Goal: Find contact information: Find contact information

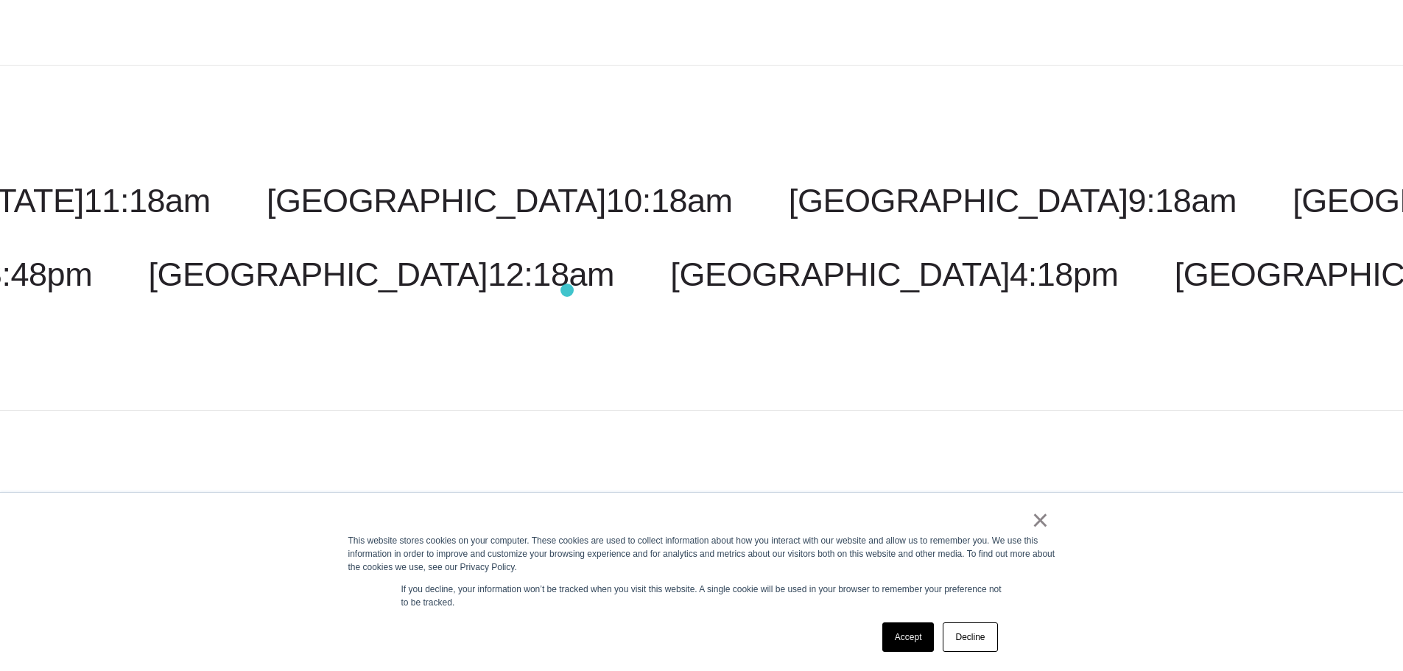
scroll to position [3722, 0]
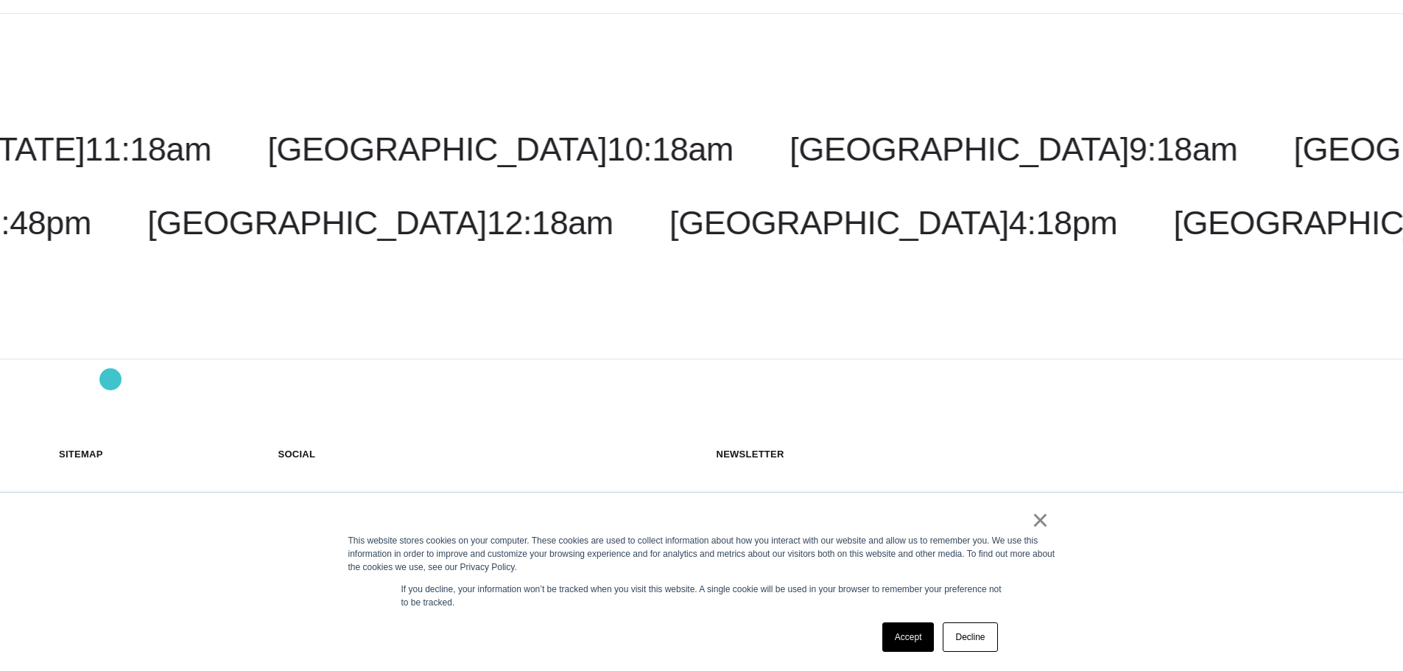
click at [110, 546] on link "About Us" at bounding box center [95, 560] width 73 height 28
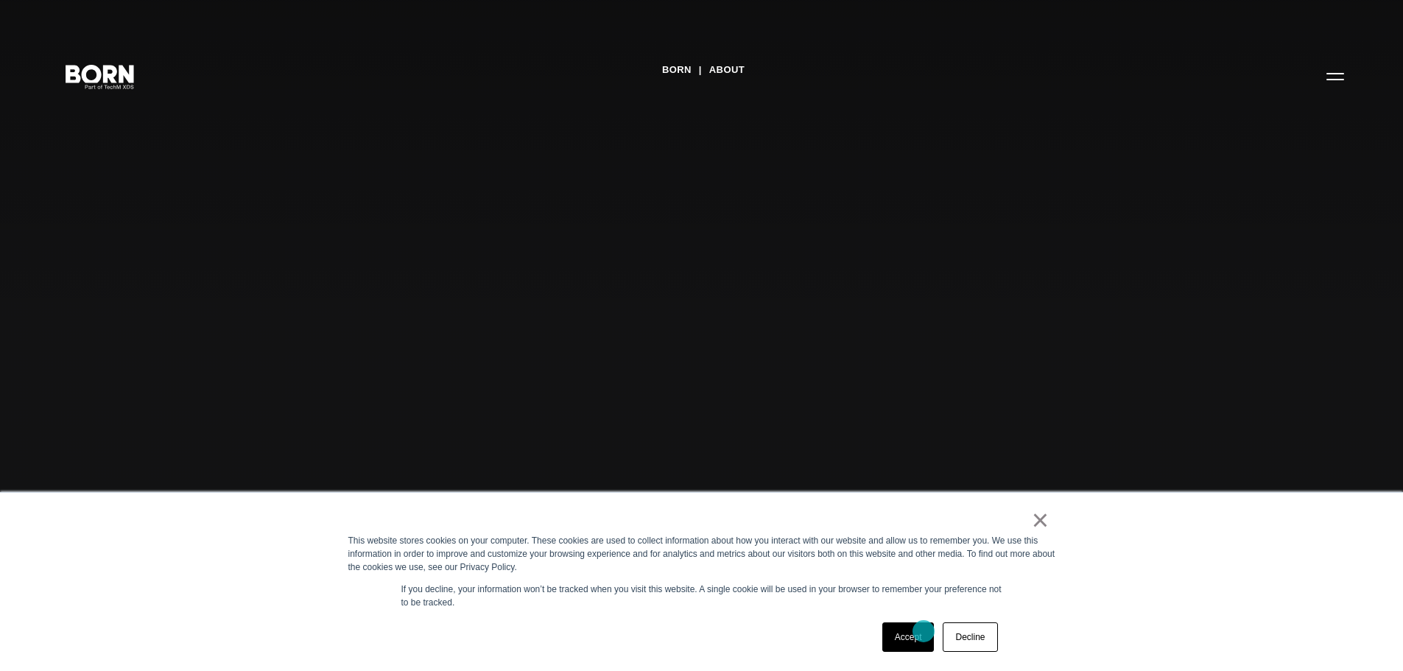
click at [923, 631] on link "Accept" at bounding box center [908, 636] width 52 height 29
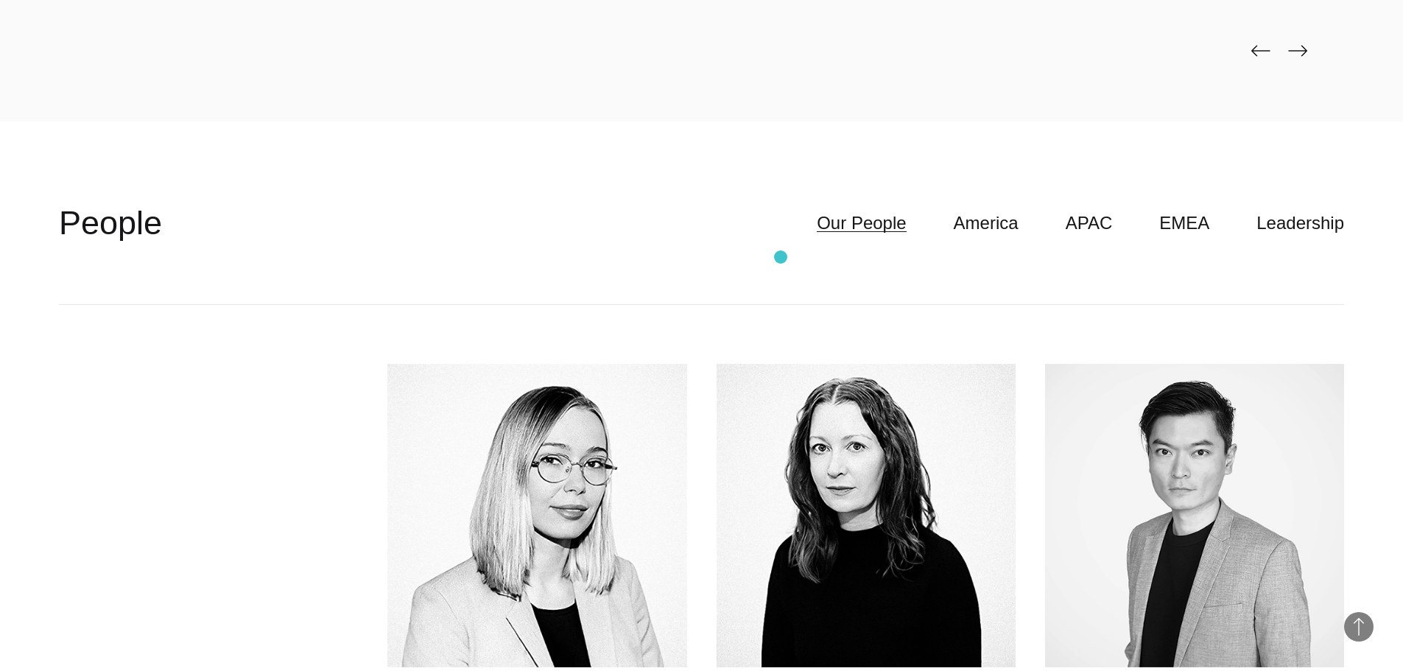
scroll to position [4197, 0]
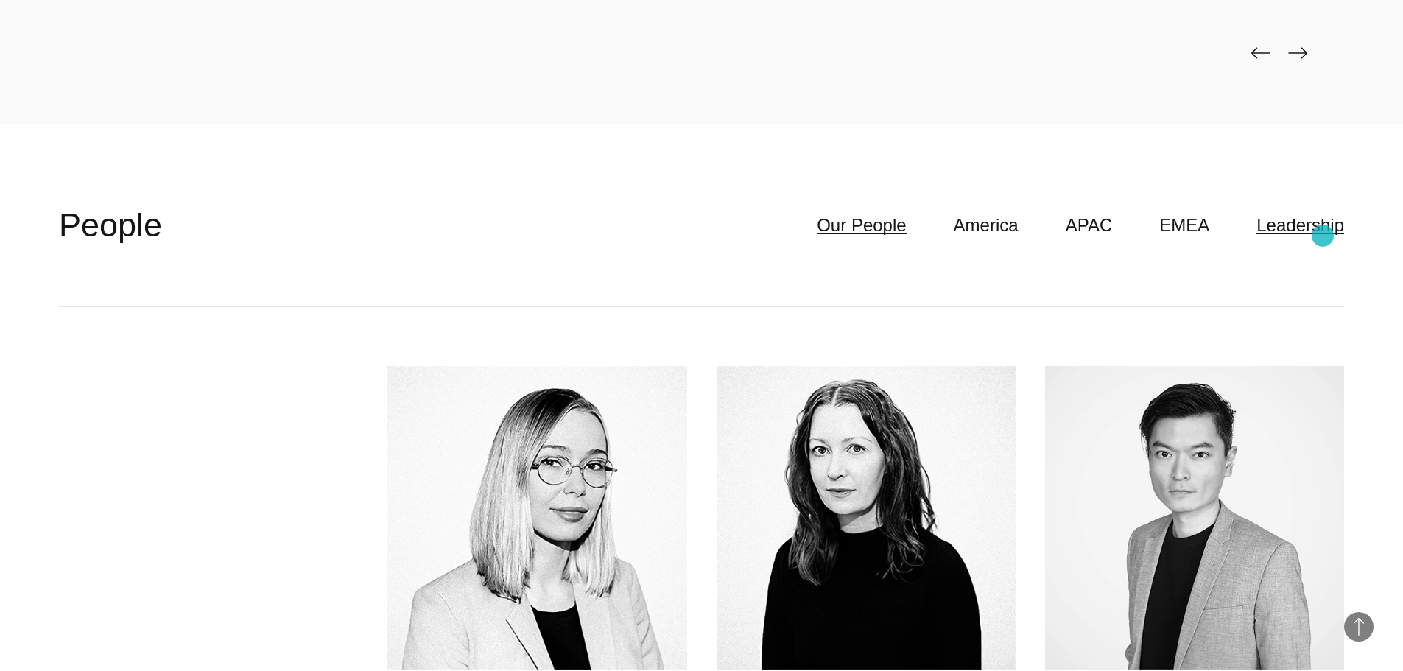
click at [1323, 236] on link "Leadership" at bounding box center [1300, 225] width 88 height 28
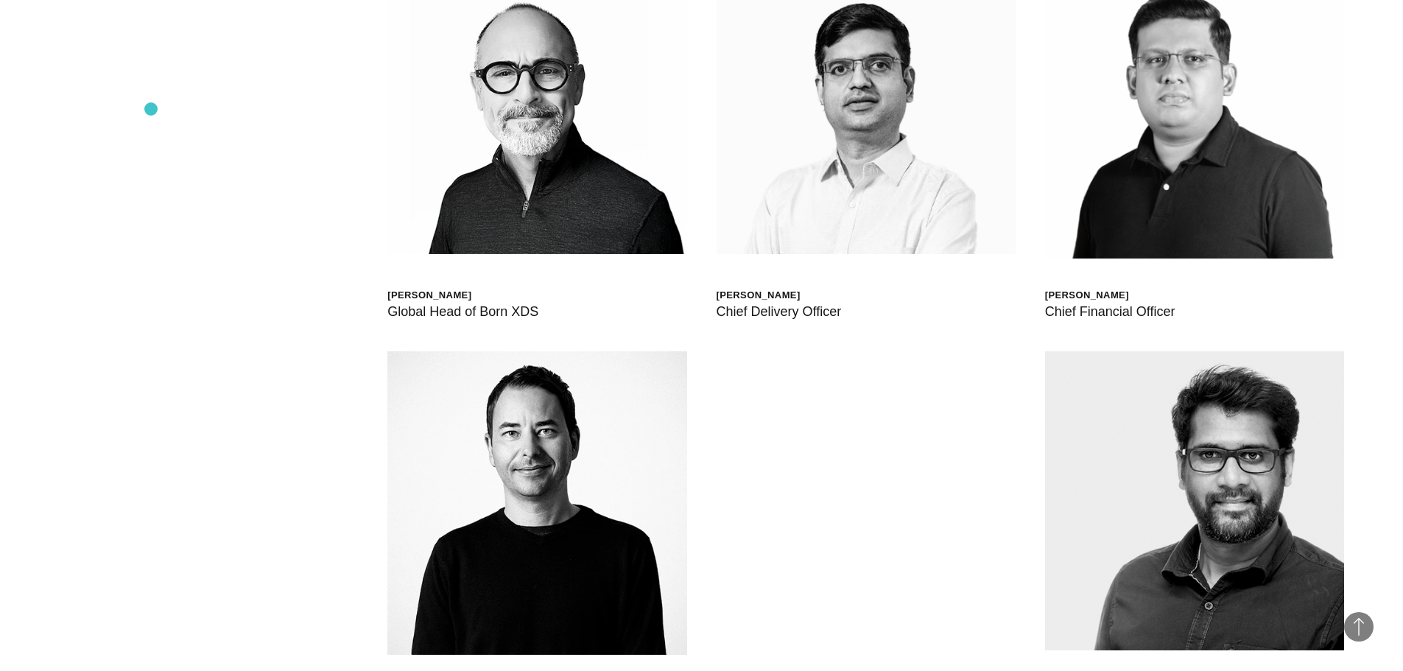
scroll to position [4492, 0]
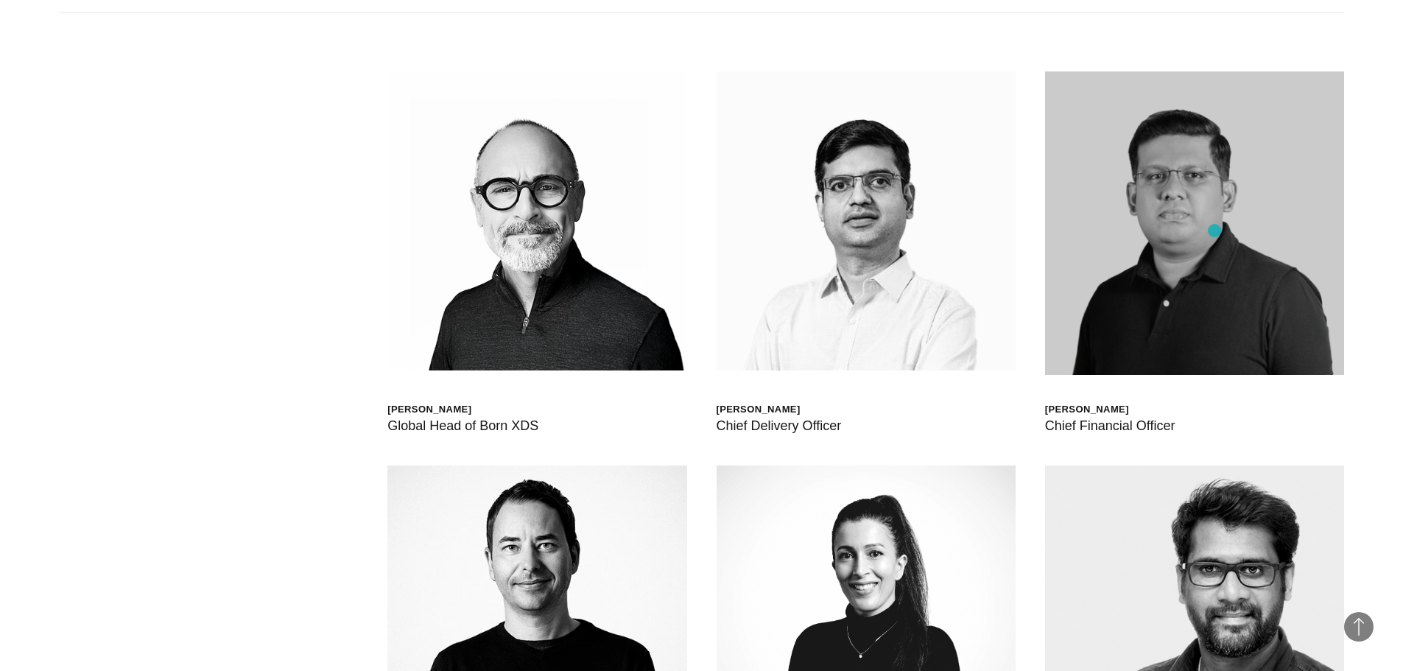
click at [1214, 230] on img at bounding box center [1194, 222] width 299 height 303
click at [1138, 160] on img at bounding box center [1194, 222] width 299 height 303
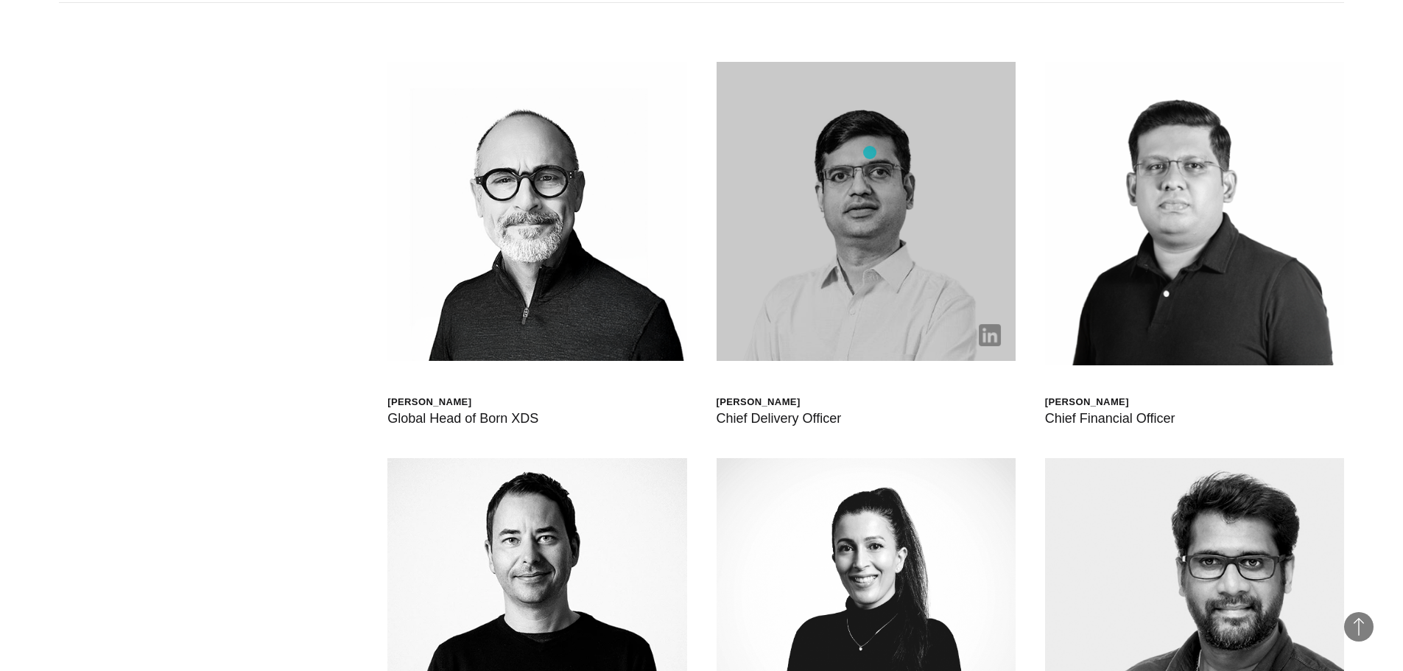
scroll to position [4787, 0]
